Goal: Task Accomplishment & Management: Use online tool/utility

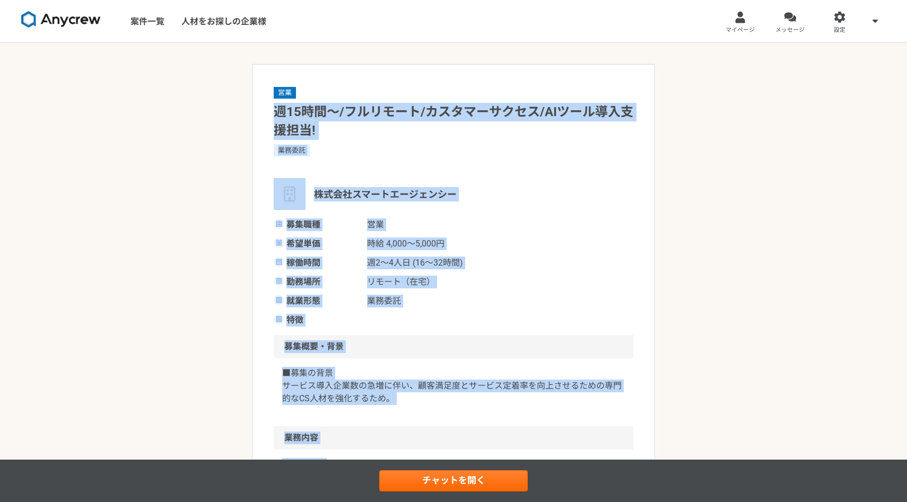
drag, startPoint x: 566, startPoint y: 247, endPoint x: 264, endPoint y: 113, distance: 330.4
copy article "l17ip〜/dolors/ametconse/ADipiscinge! sedd eiusmodtemporin utla et dolo ma 4,864…"
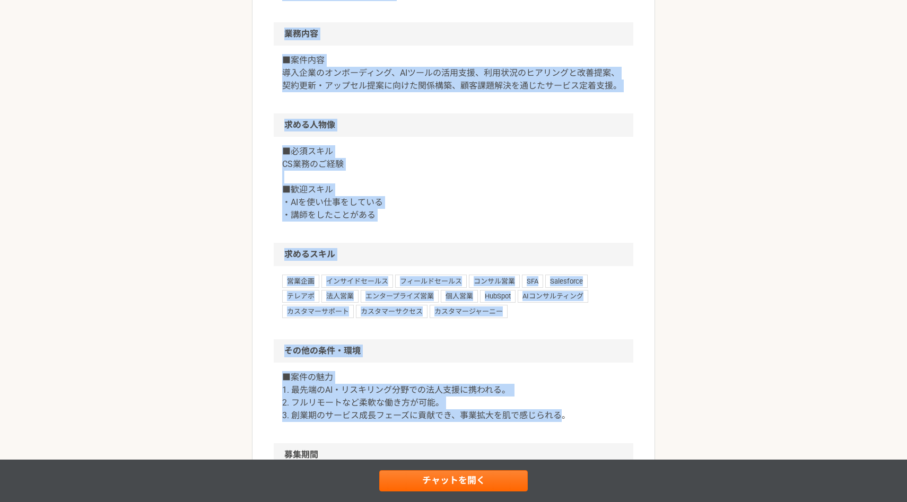
scroll to position [402, 0]
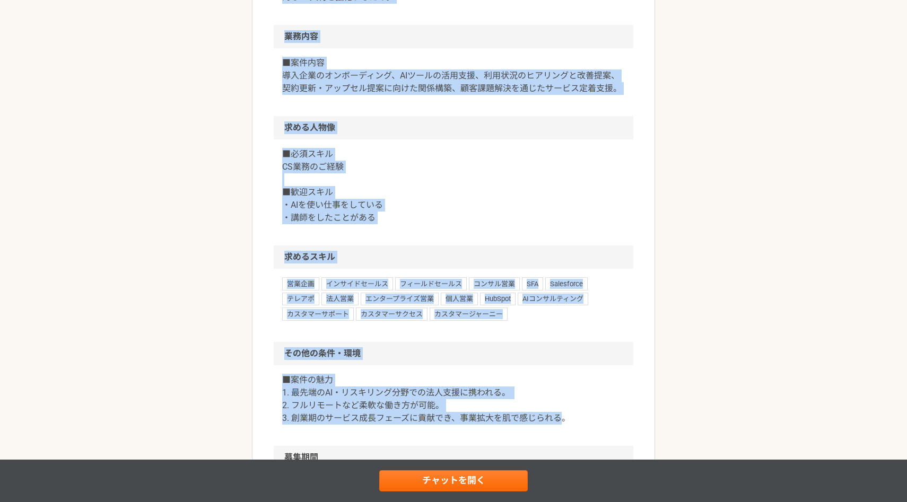
click at [513, 198] on p "■必須スキル CS業務のご経験 ■歓迎スキル ・AIを使い仕事をしている ・講師をしたことがある" at bounding box center [453, 186] width 343 height 76
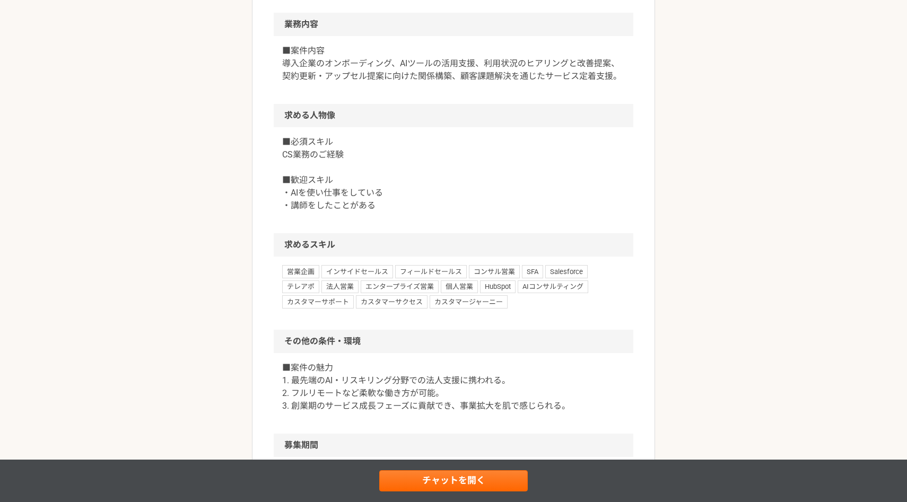
scroll to position [710, 0]
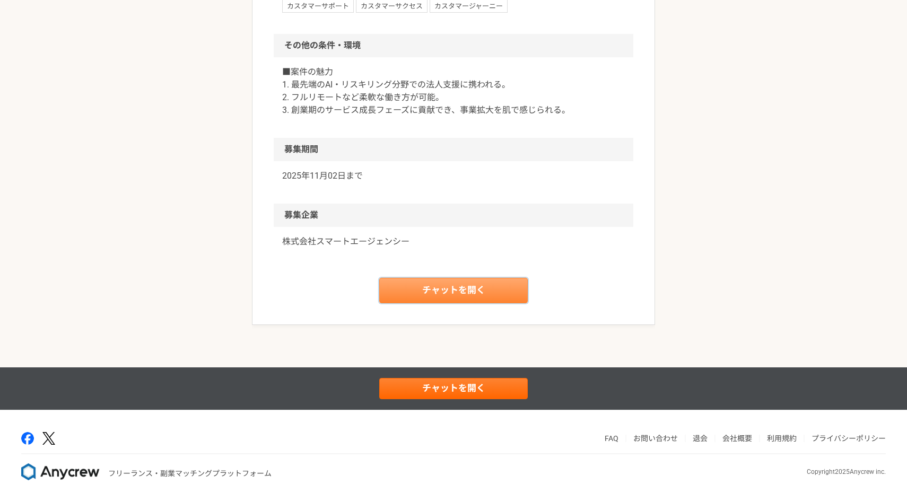
click at [461, 293] on link "チャットを開く" at bounding box center [453, 290] width 149 height 25
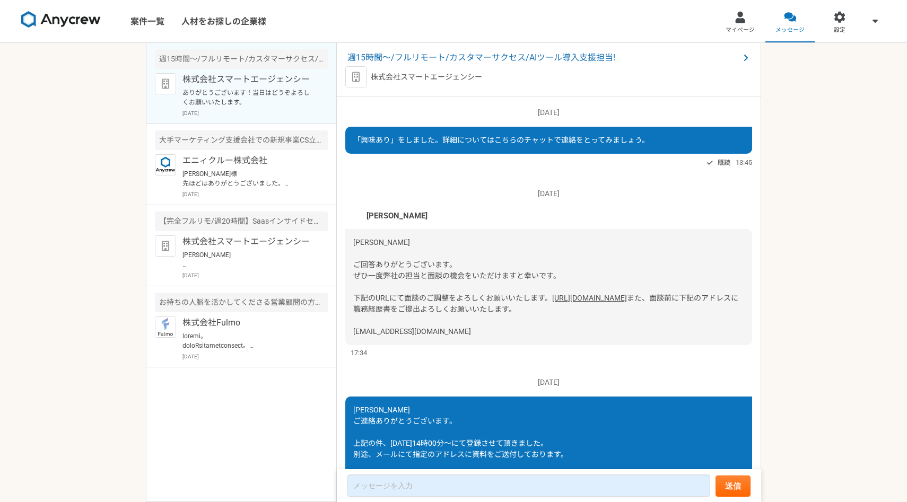
scroll to position [34, 0]
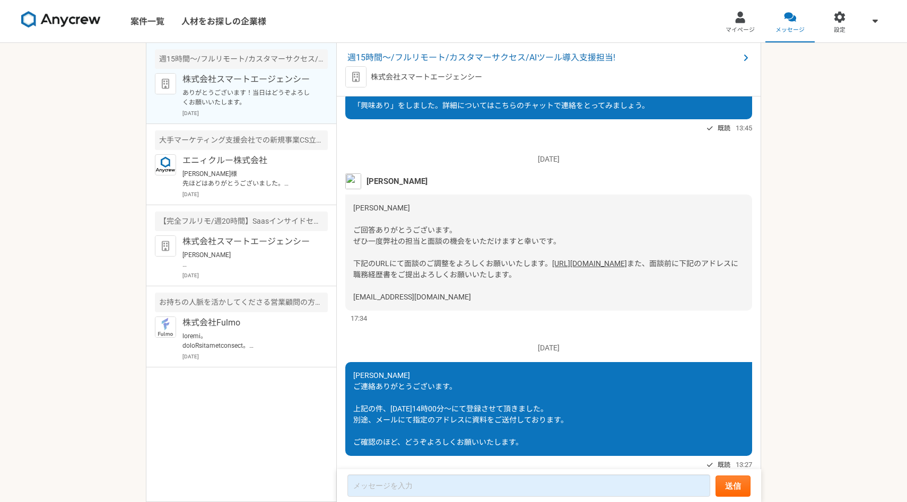
click at [552, 268] on link "[URL][DOMAIN_NAME]" at bounding box center [589, 263] width 75 height 8
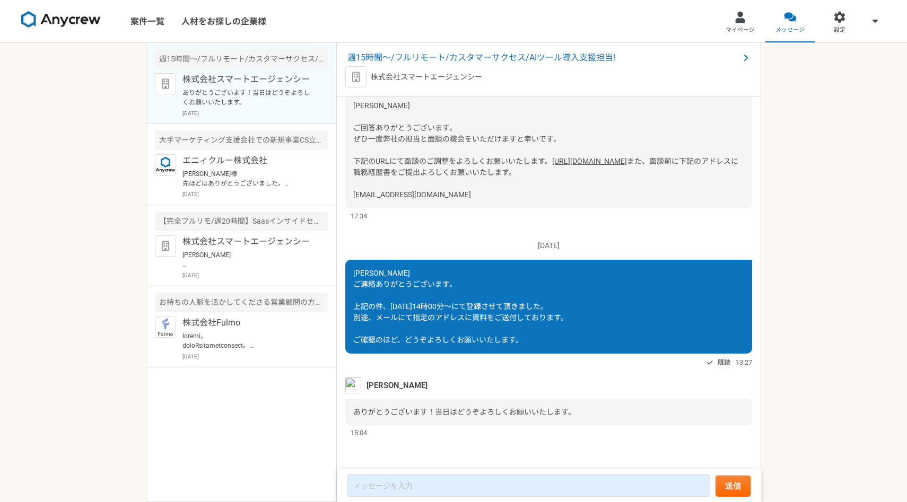
scroll to position [0, 0]
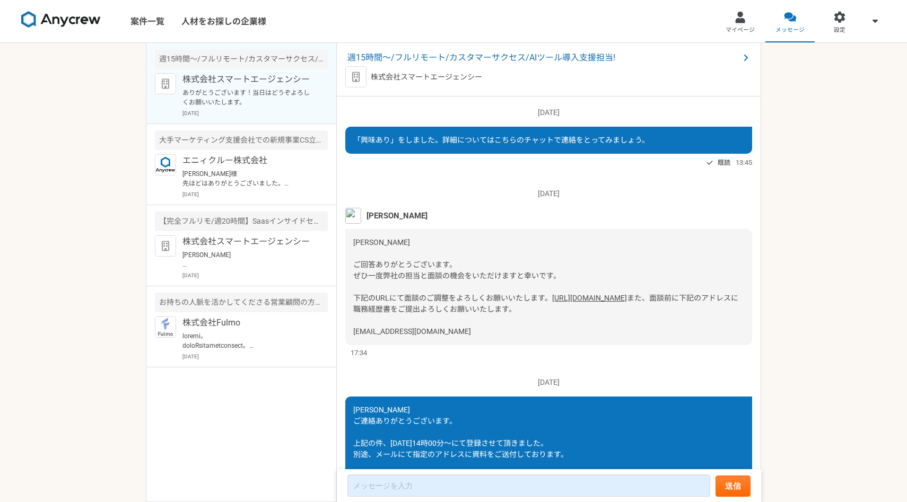
click at [426, 79] on p "株式会社スマートエージェンシー" at bounding box center [426, 77] width 111 height 11
click at [227, 96] on p "ありがとうございます！当日はどうぞよろしくお願いいたします。" at bounding box center [248, 97] width 131 height 19
click at [150, 23] on link "案件一覧" at bounding box center [147, 21] width 51 height 42
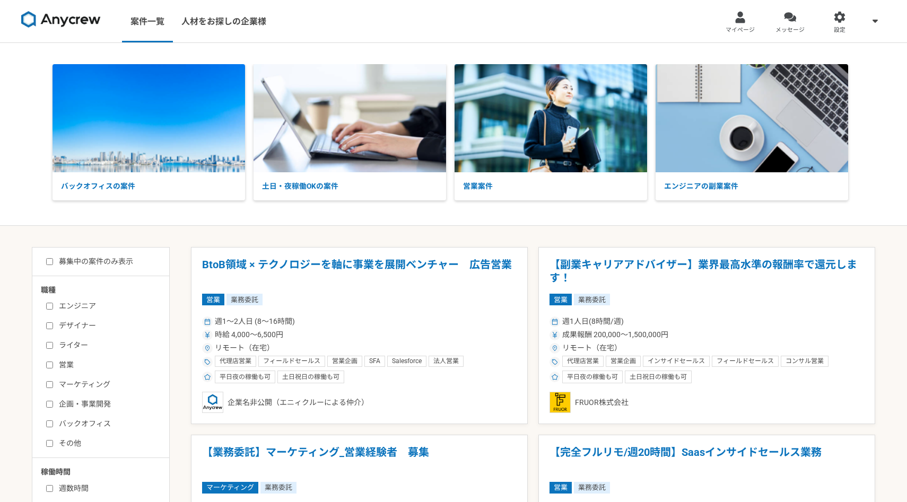
click at [100, 259] on label "募集中の案件のみ表示" at bounding box center [89, 261] width 87 height 11
click at [53, 259] on input "募集中の案件のみ表示" at bounding box center [49, 261] width 7 height 7
checkbox input "true"
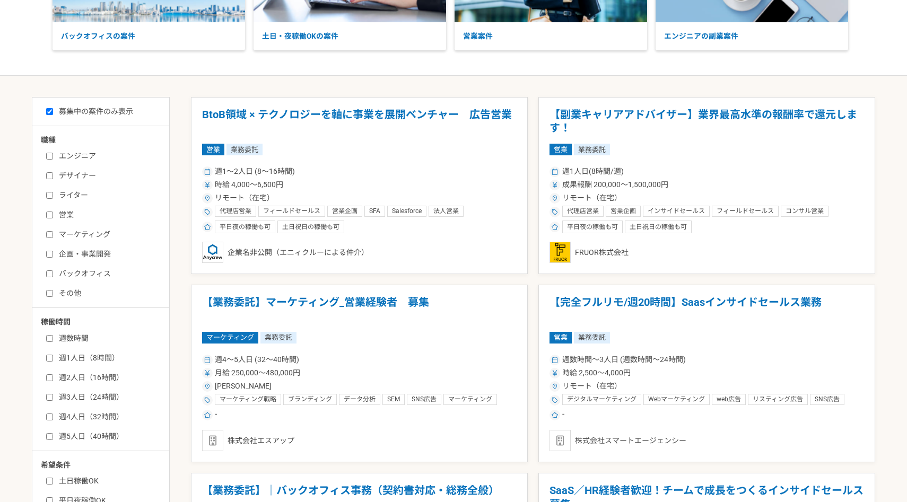
scroll to position [449, 0]
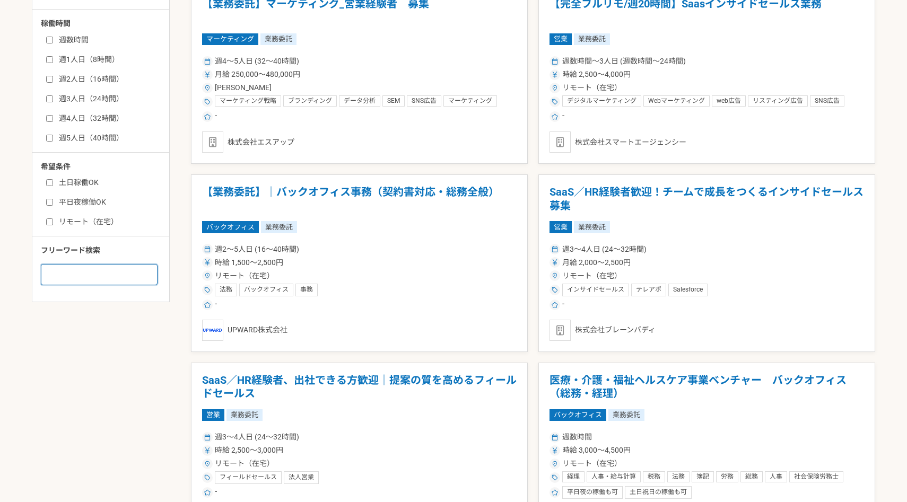
click at [124, 279] on input at bounding box center [99, 274] width 117 height 21
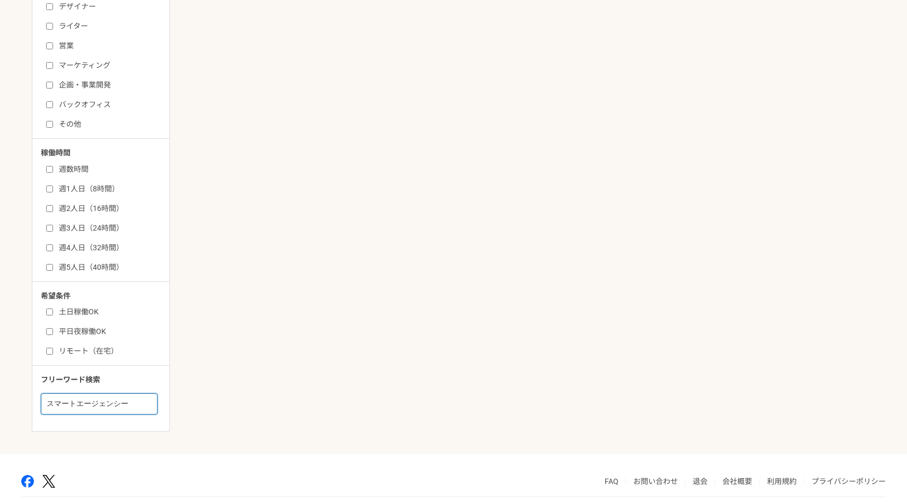
scroll to position [362, 0]
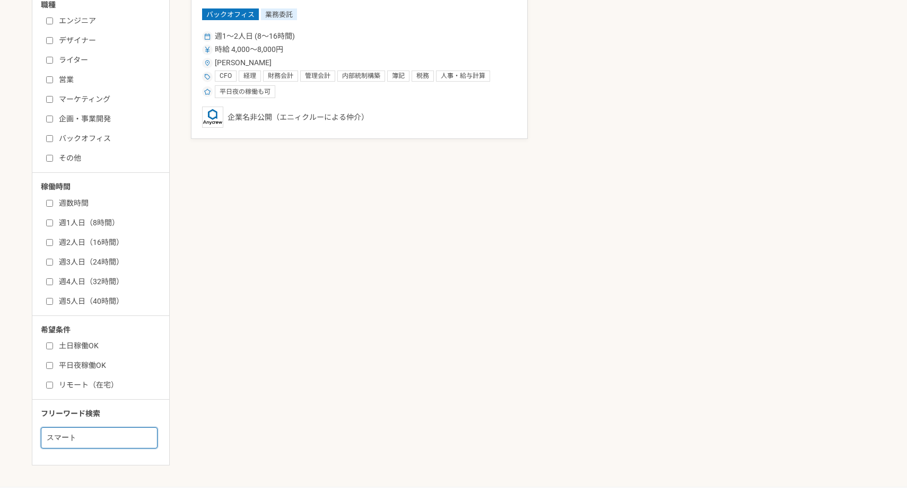
scroll to position [332, 0]
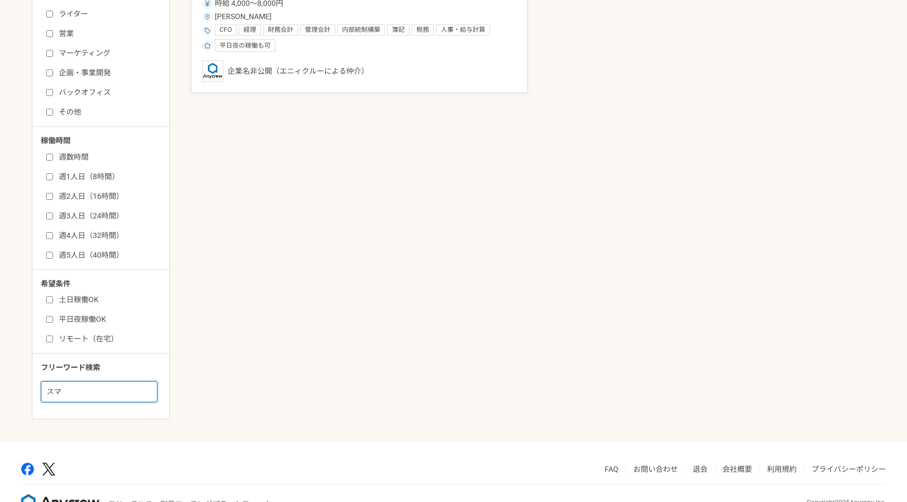
type input "ス"
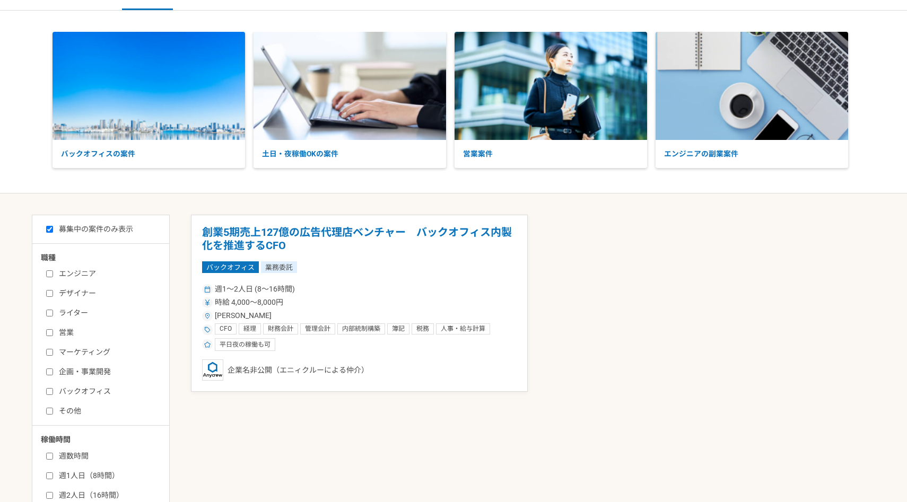
scroll to position [0, 0]
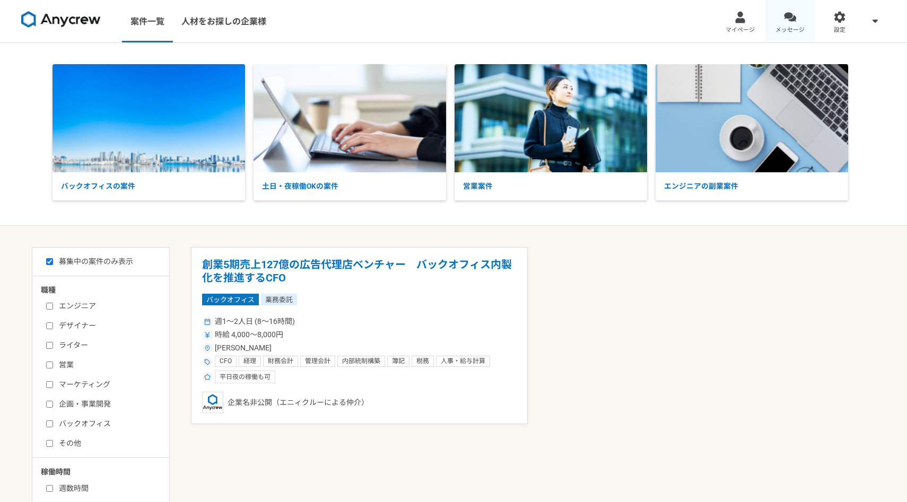
click at [785, 14] on div at bounding box center [790, 17] width 12 height 12
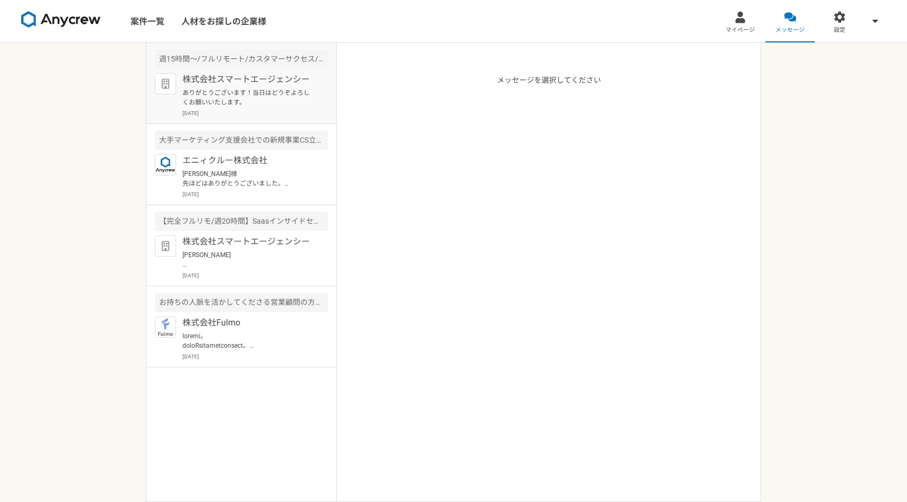
click at [268, 103] on p "ありがとうございます！当日はどうぞよろしくお願いいたします。" at bounding box center [248, 97] width 131 height 19
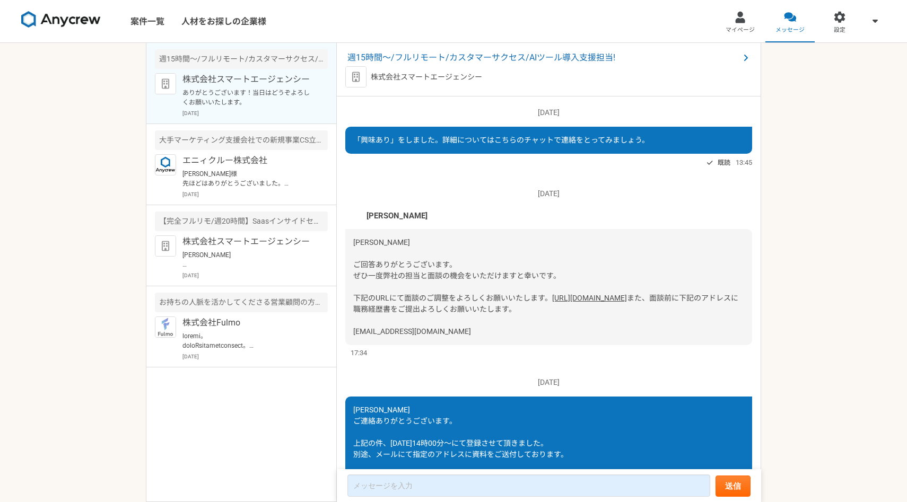
scroll to position [159, 0]
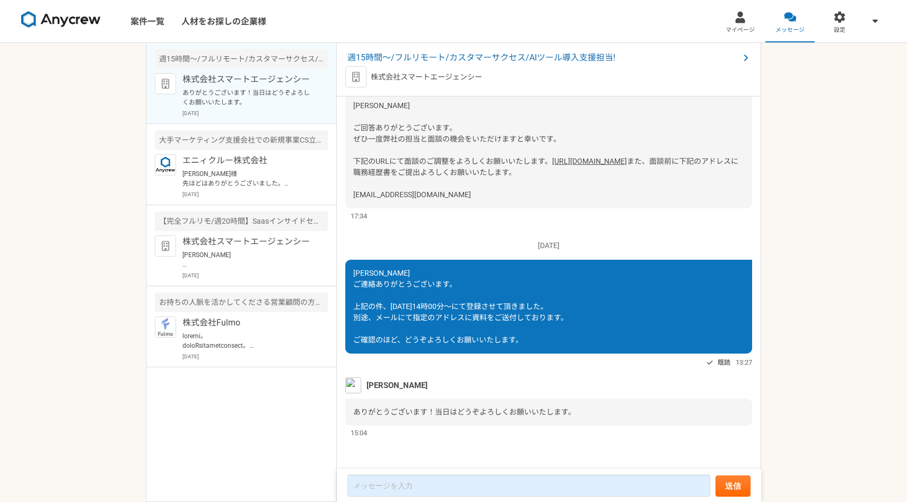
click at [439, 75] on p "株式会社スマートエージェンシー" at bounding box center [426, 77] width 111 height 11
click at [362, 75] on img at bounding box center [355, 76] width 21 height 21
click at [392, 57] on span "週15時間〜/フルリモート/カスタマーサクセス/AIツール導入支援担当!" at bounding box center [544, 57] width 392 height 13
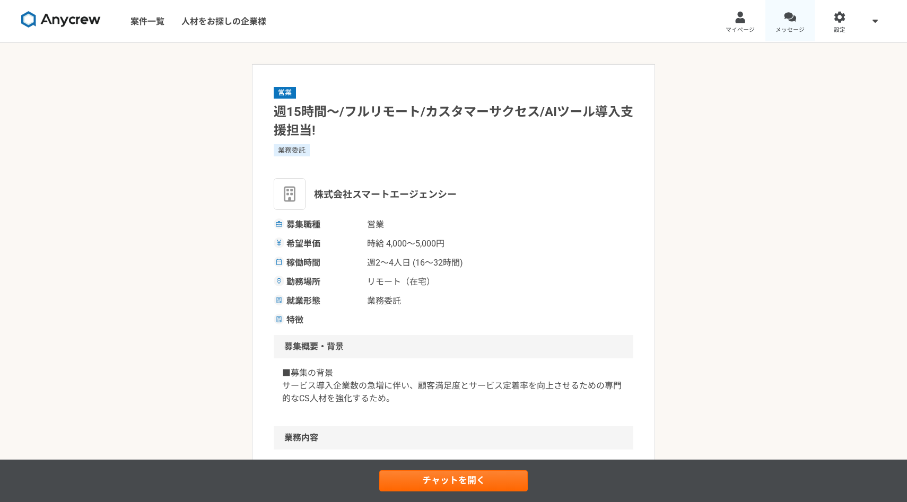
click at [794, 14] on div at bounding box center [790, 17] width 12 height 12
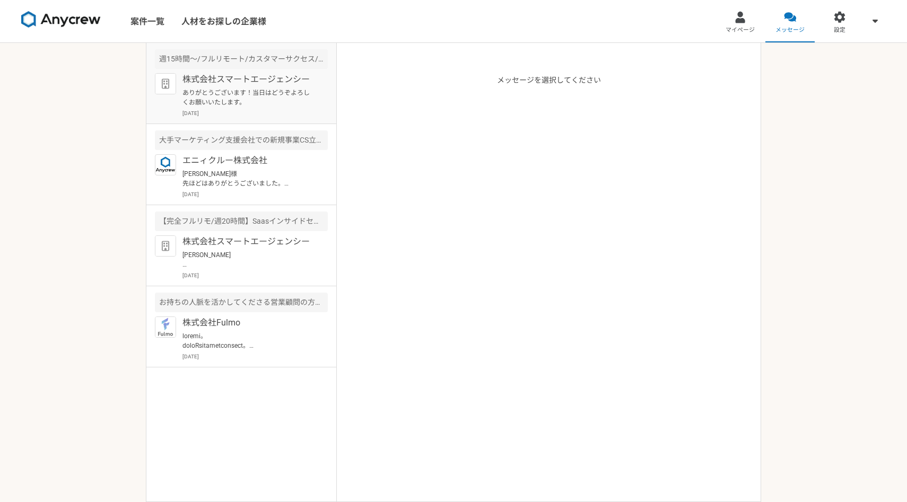
click at [272, 78] on p "株式会社スマートエージェンシー" at bounding box center [248, 79] width 131 height 13
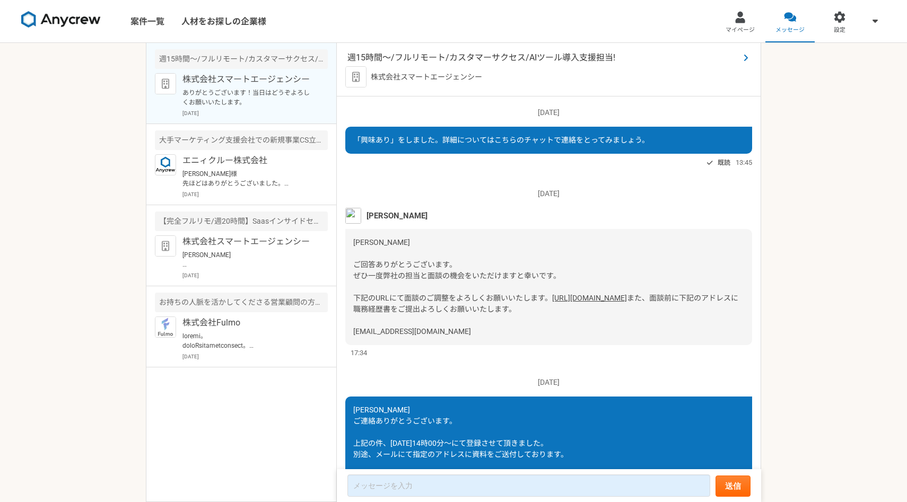
click at [475, 58] on span "週15時間〜/フルリモート/カスタマーサクセス/AIツール導入支援担当!" at bounding box center [544, 57] width 392 height 13
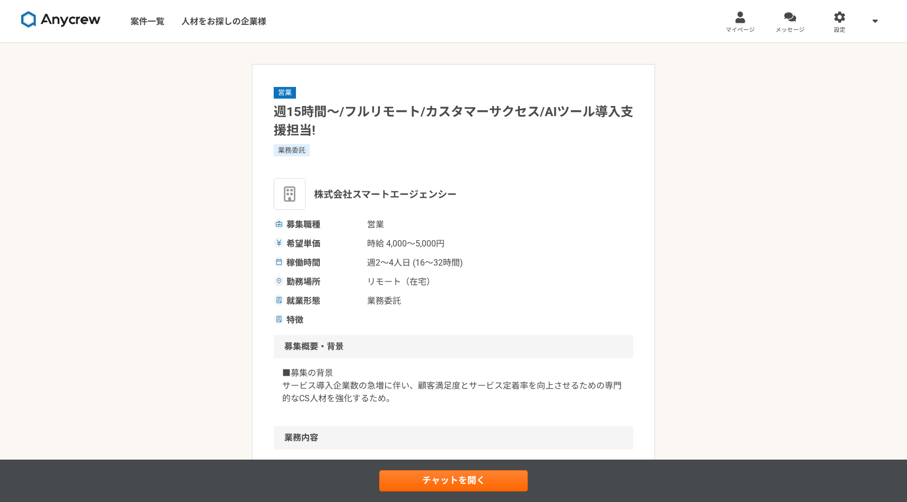
click at [323, 108] on h1 "週15時間〜/フルリモート/カスタマーサクセス/AIツール導入支援担当!" at bounding box center [454, 121] width 360 height 37
click at [355, 198] on span "株式会社スマートエージェンシー" at bounding box center [385, 194] width 143 height 14
drag, startPoint x: 465, startPoint y: 194, endPoint x: 317, endPoint y: 193, distance: 148.6
click at [317, 193] on div "株式会社スマートエージェンシー" at bounding box center [454, 194] width 360 height 32
copy span "株式会社スマートエージェンシー"
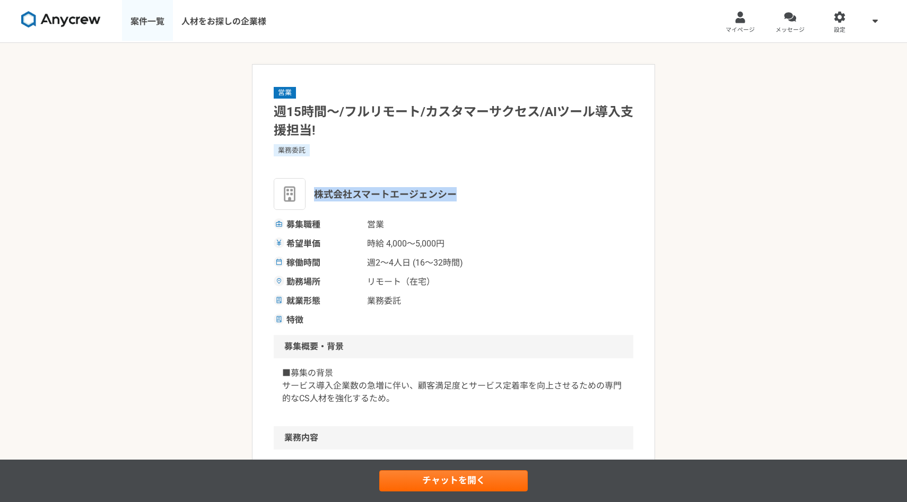
click at [150, 21] on link "案件一覧" at bounding box center [147, 21] width 51 height 42
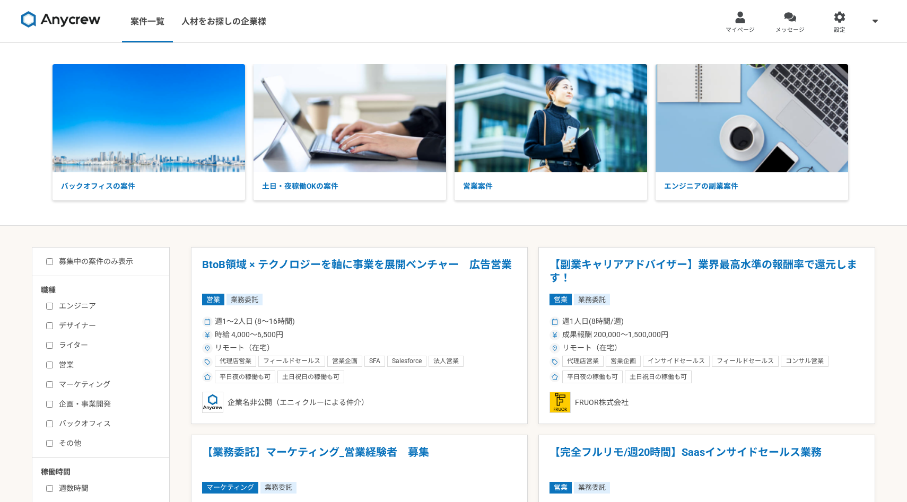
scroll to position [30, 0]
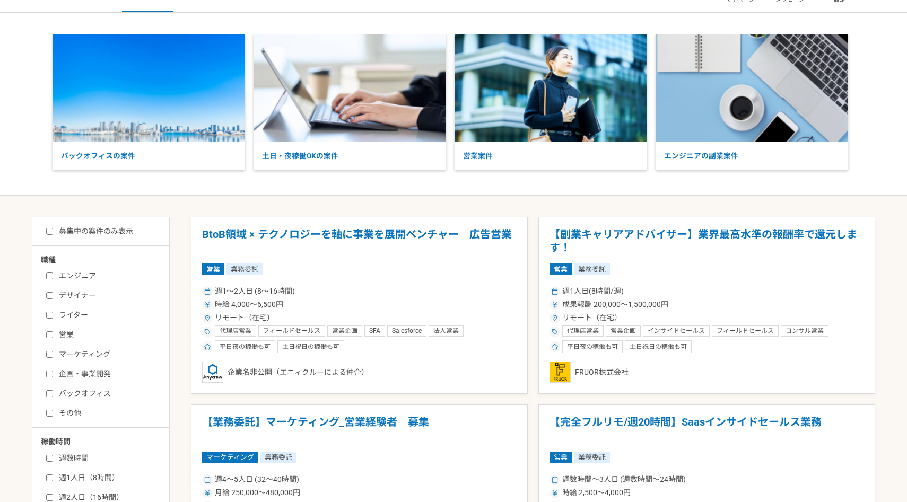
click at [69, 226] on label "募集中の案件のみ表示" at bounding box center [89, 231] width 87 height 11
click at [53, 228] on input "募集中の案件のみ表示" at bounding box center [49, 231] width 7 height 7
checkbox input "true"
click at [64, 334] on label "営業" at bounding box center [107, 335] width 122 height 11
click at [53, 334] on input "営業" at bounding box center [49, 335] width 7 height 7
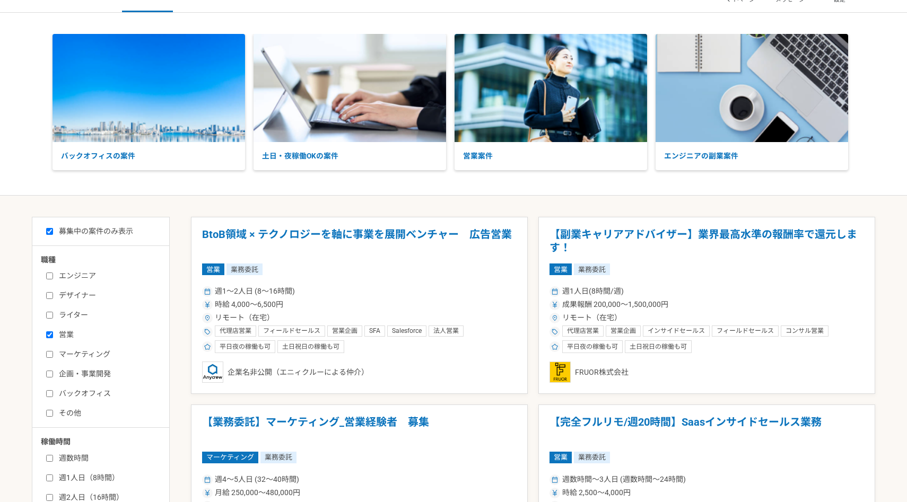
checkbox input "true"
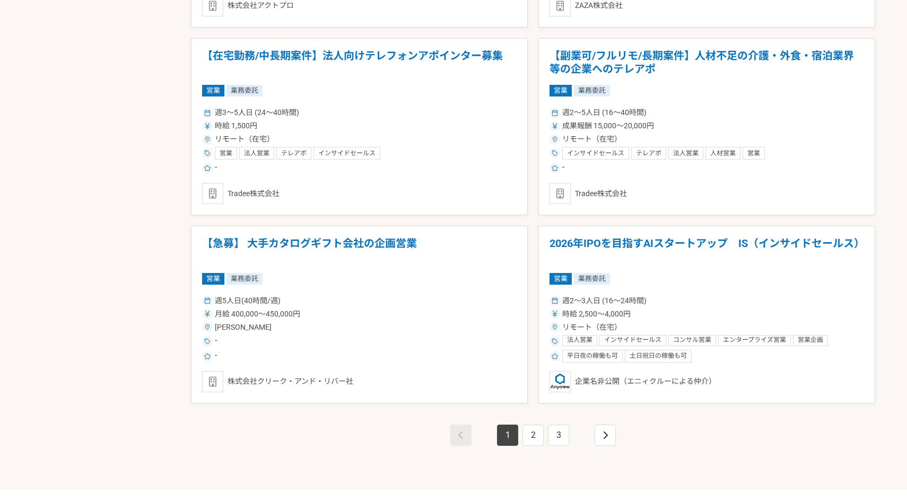
scroll to position [1792, 0]
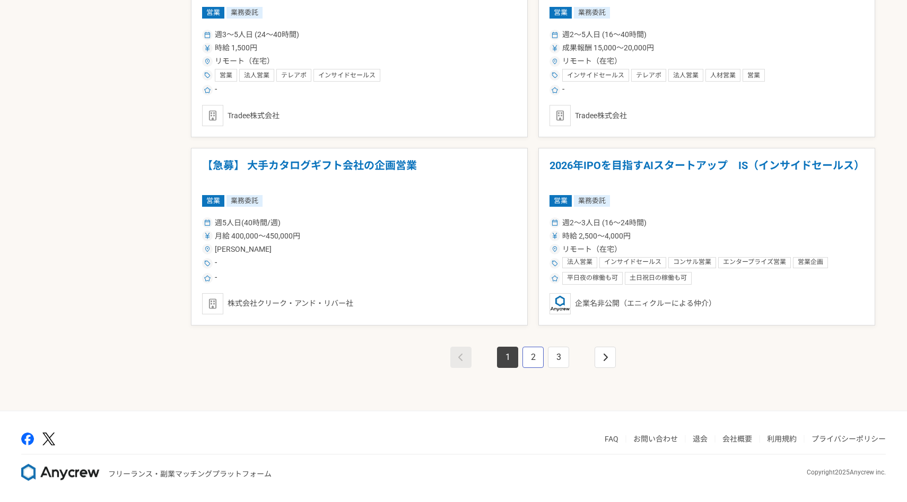
click at [530, 360] on link "2" at bounding box center [533, 357] width 21 height 21
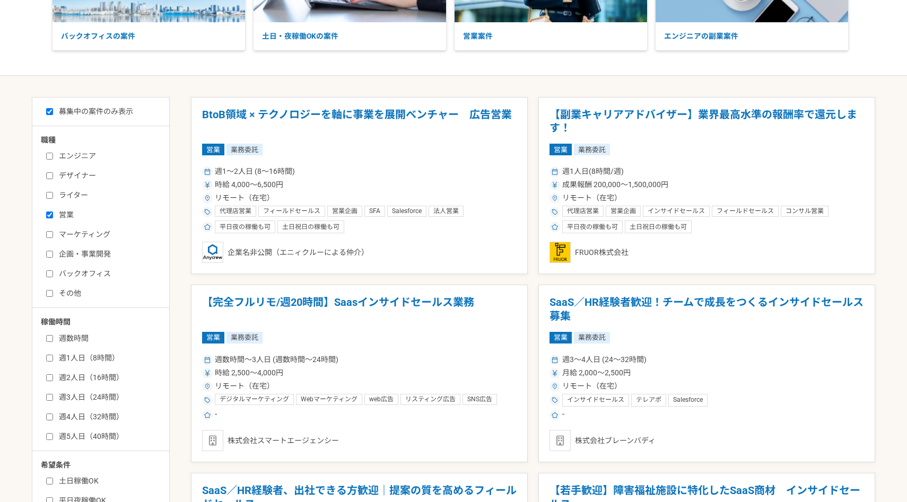
scroll to position [200, 0]
